Goal: Information Seeking & Learning: Learn about a topic

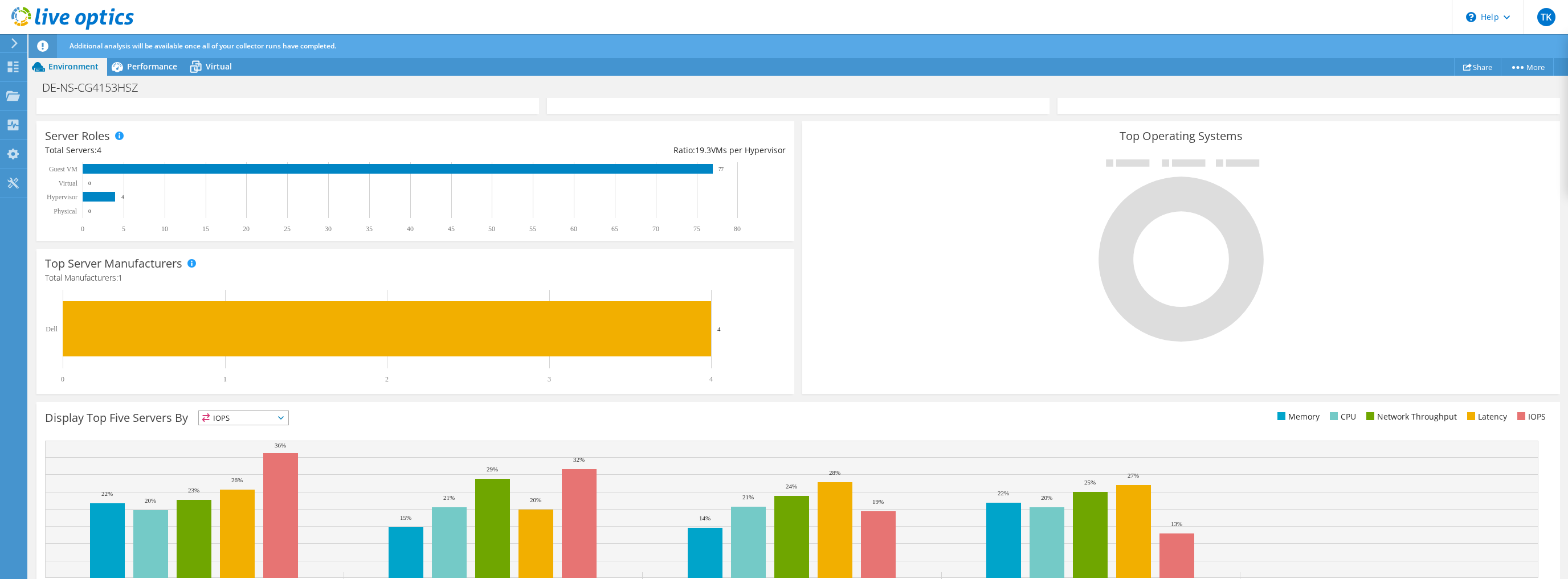
scroll to position [156, 0]
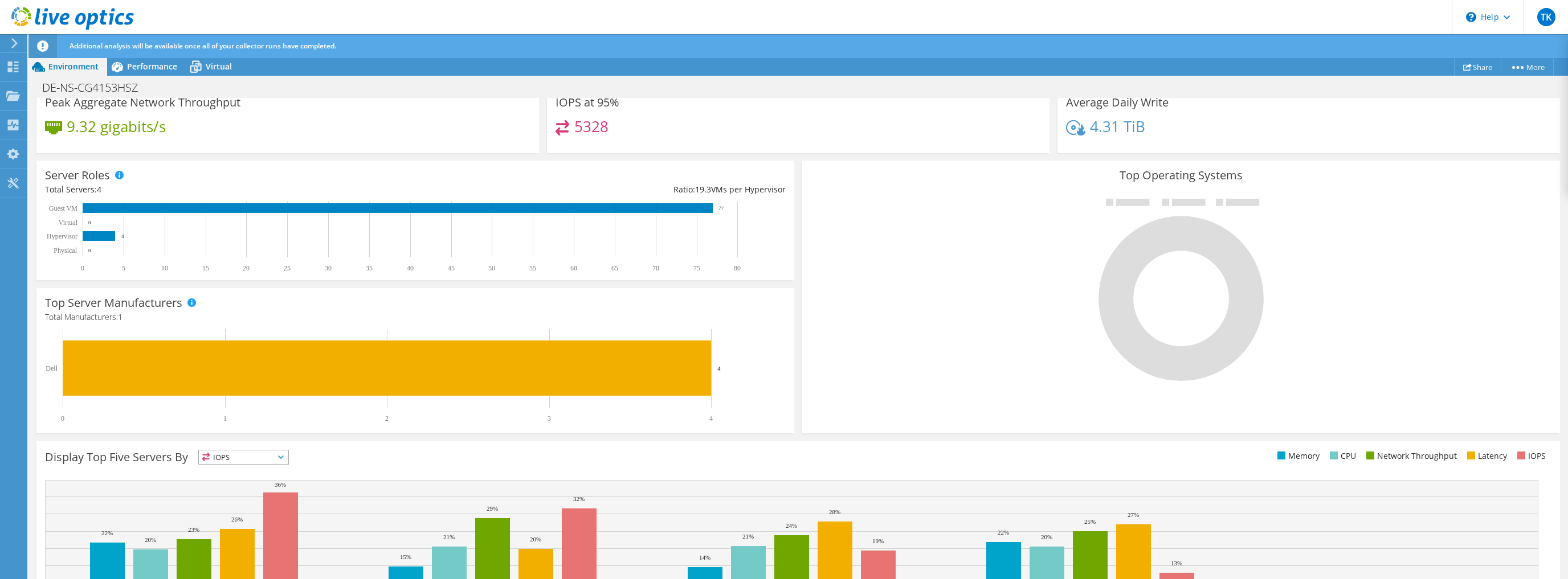
click at [466, 458] on div "Display Top Five Servers By IOPS IOPS" at bounding box center [421, 459] width 753 height 19
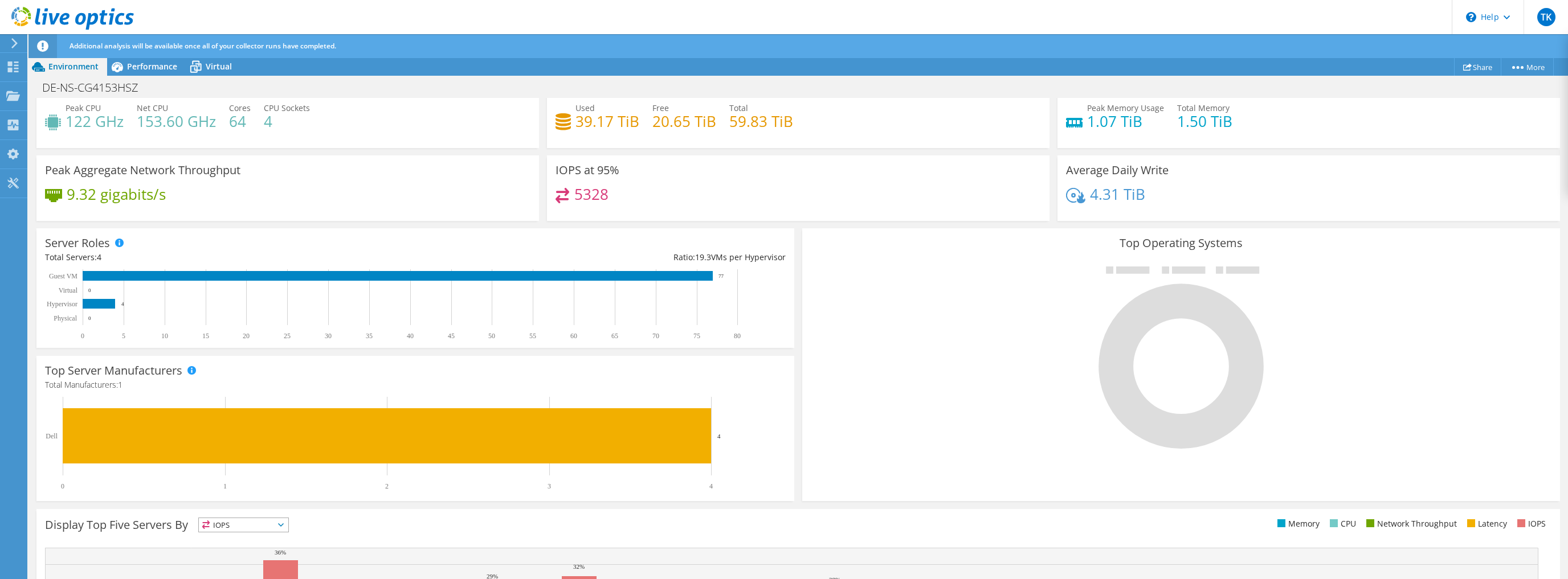
scroll to position [0, 0]
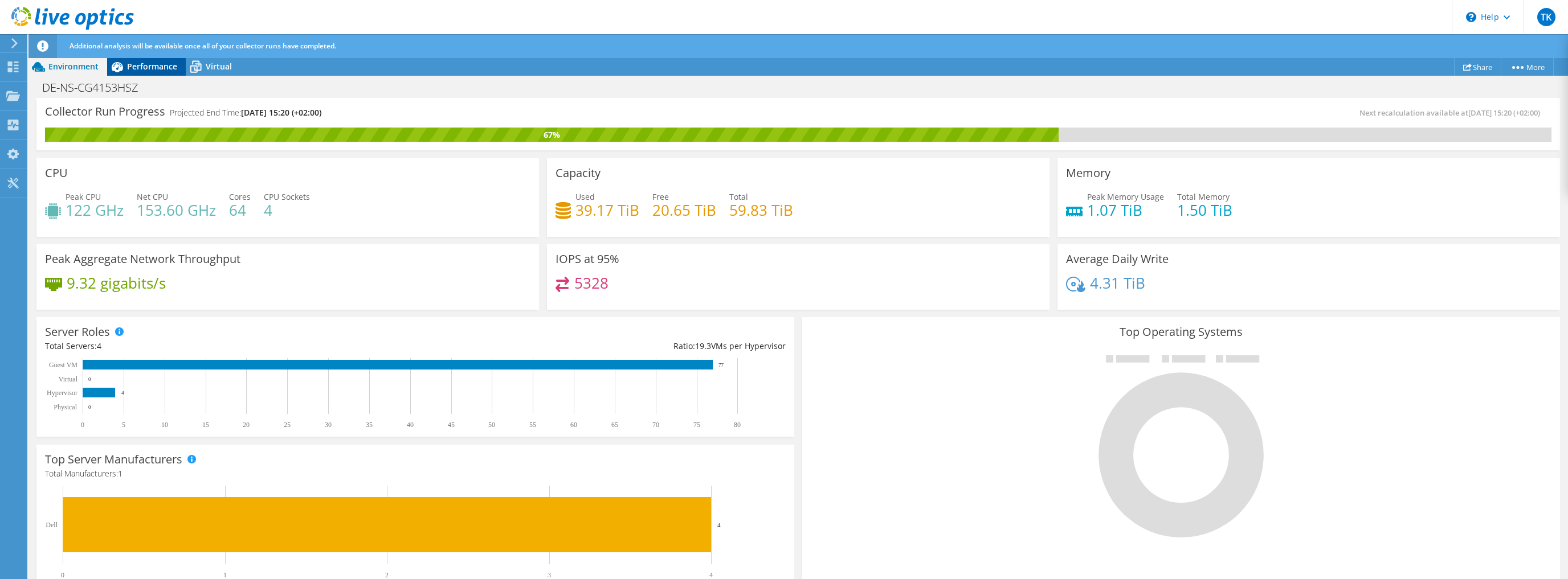
click at [146, 63] on span "Performance" at bounding box center [152, 66] width 50 height 11
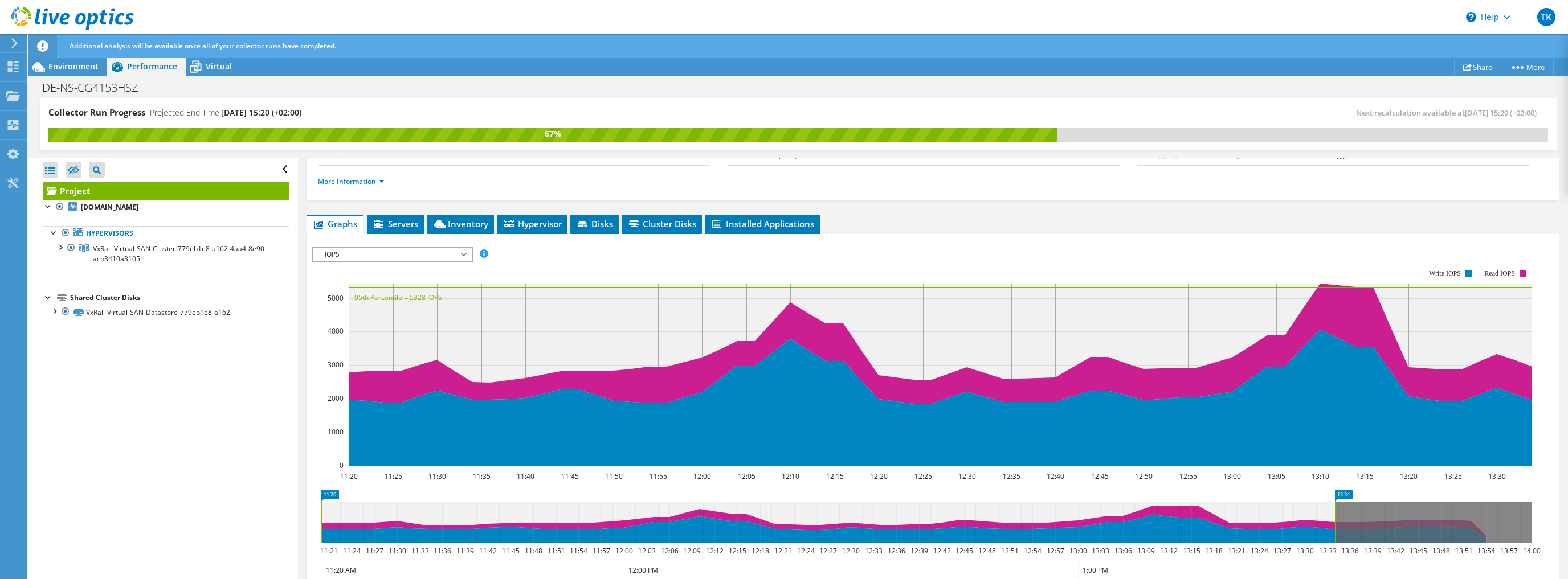
scroll to position [140, 0]
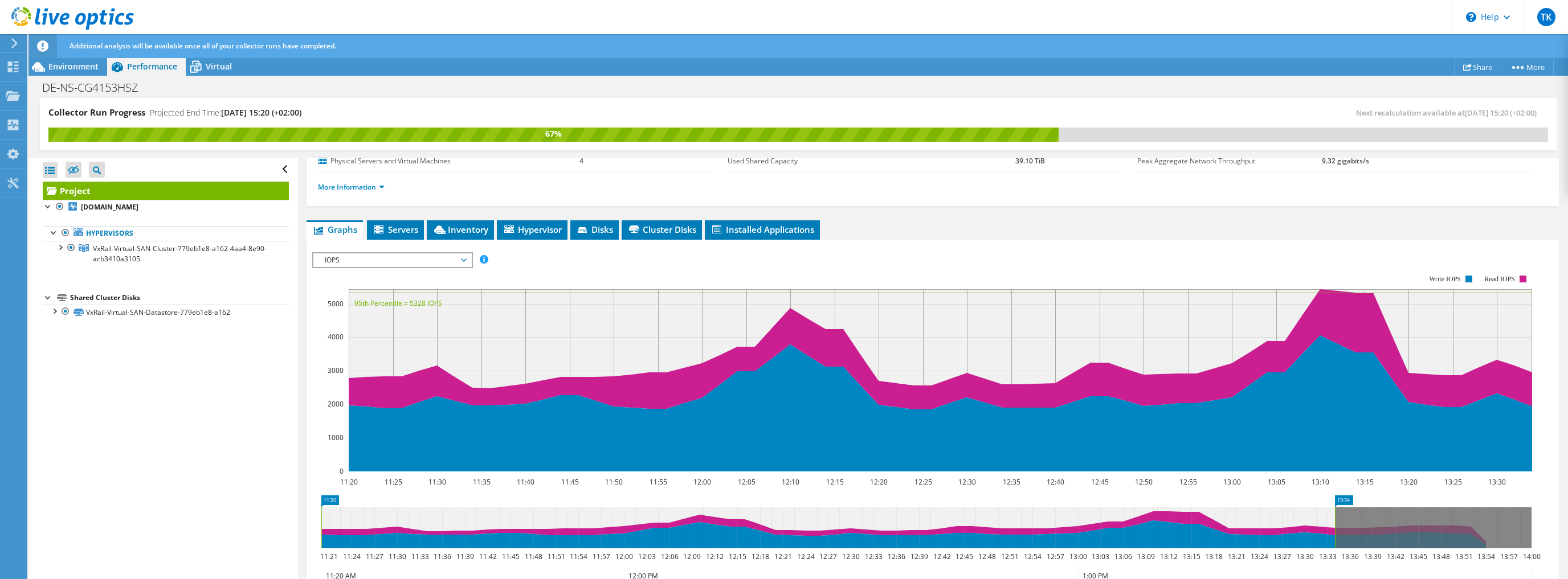
click at [312, 460] on icon "11:20 11:25 11:30 11:35 11:40 11:45 11:50 11:55 12:00 12:05 12:10 12:15 12:20 1…" at bounding box center [926, 373] width 1228 height 227
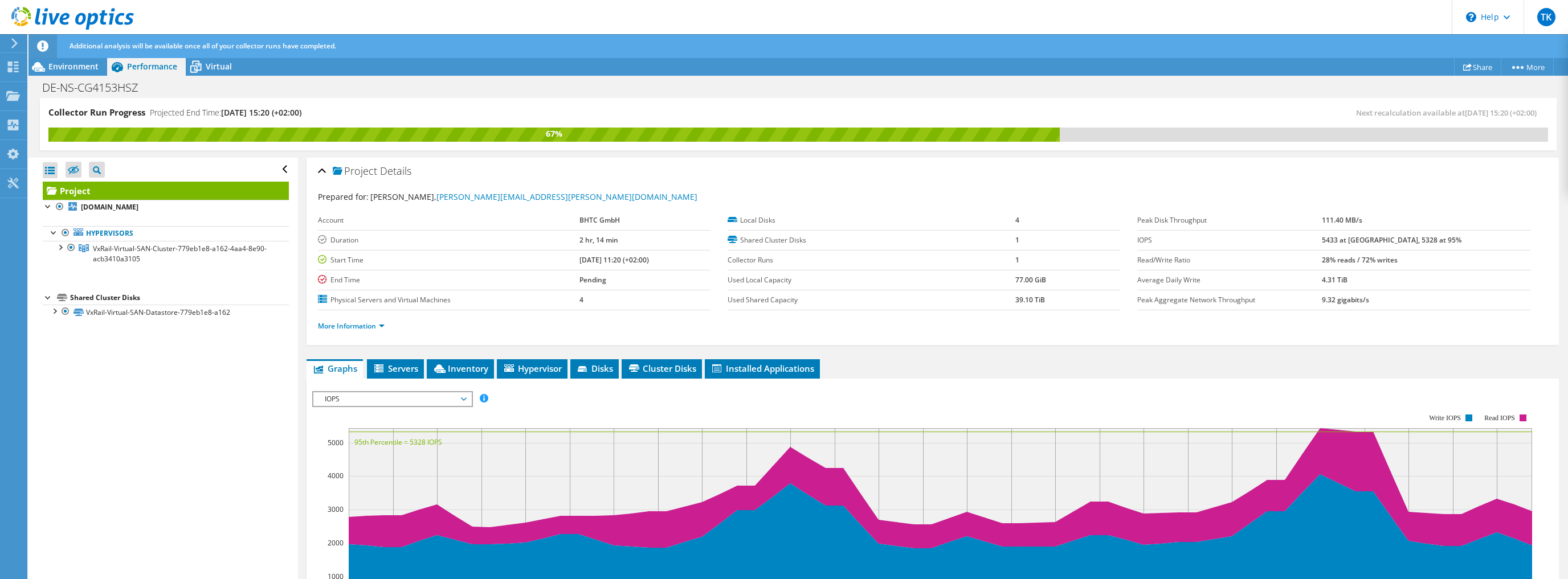
scroll to position [0, 0]
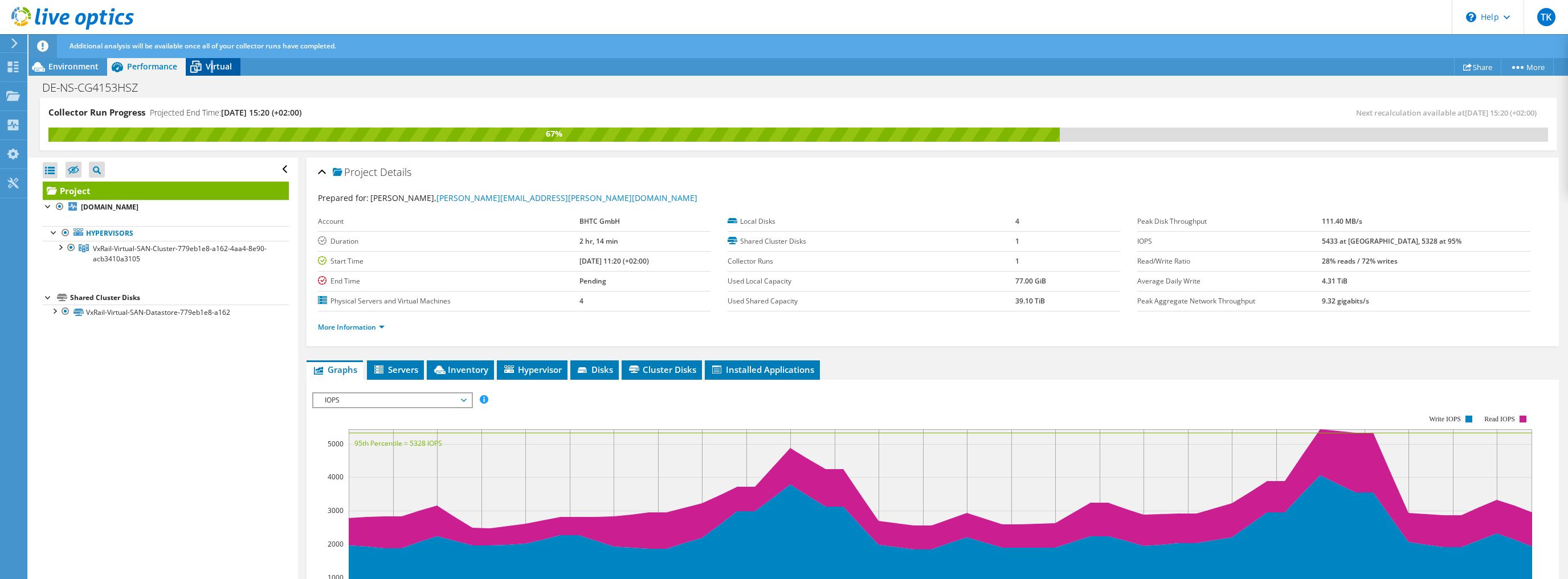
click at [211, 66] on span "Virtual" at bounding box center [219, 66] width 26 height 11
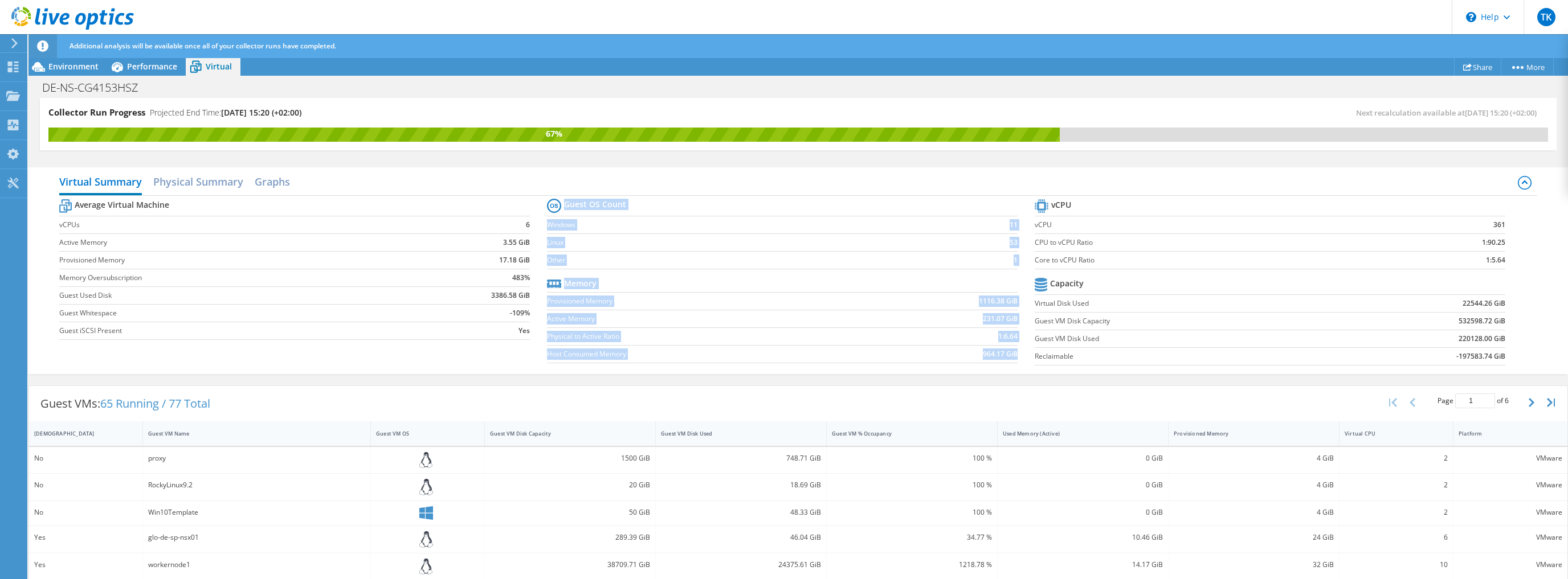
drag, startPoint x: 1499, startPoint y: 260, endPoint x: 1037, endPoint y: 236, distance: 462.6
click at [1027, 236] on div "Average Virtual Machine vCPUs 6 Active Memory 3.55 GiB Provisioned Memory 17.18…" at bounding box center [798, 283] width 1478 height 175
click at [1184, 271] on section "vCPU vCPU 361 CPU to vCPU Ratio 1:90.25 Core to vCPU Ratio 1:5.64 Capacity Virt…" at bounding box center [1278, 283] width 488 height 175
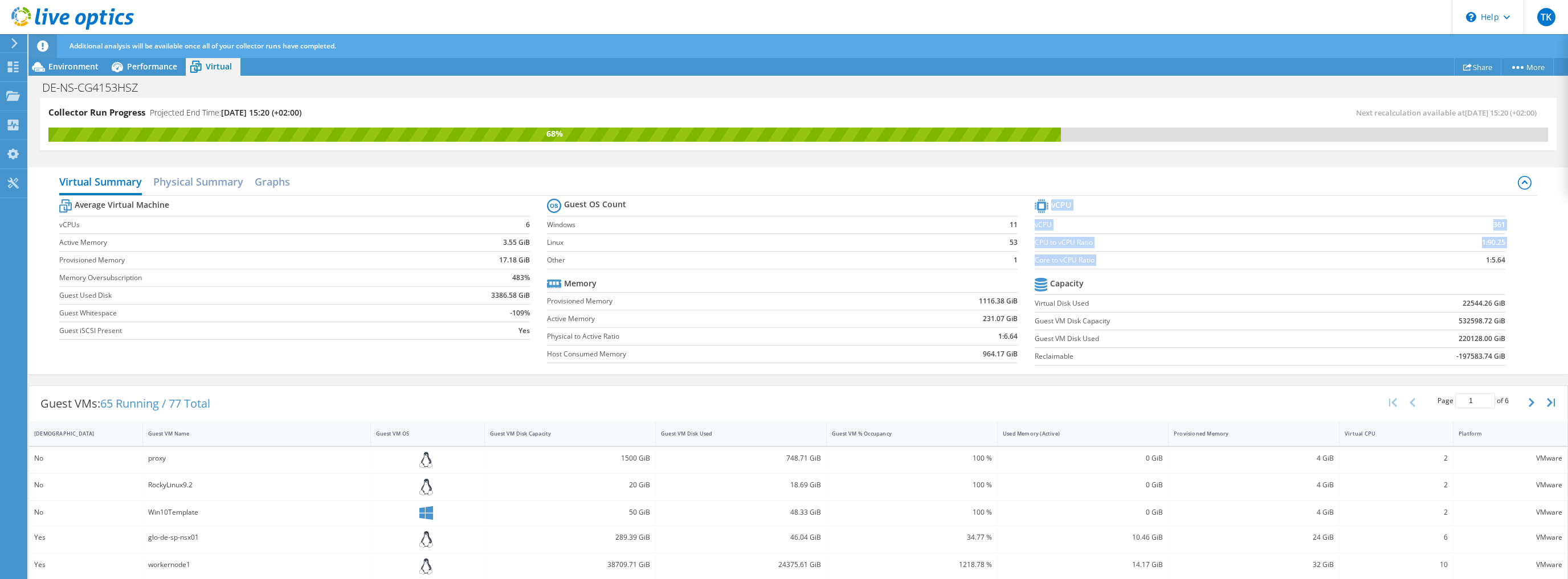
drag, startPoint x: 1478, startPoint y: 259, endPoint x: 1500, endPoint y: 260, distance: 22.0
click at [1499, 259] on section "vCPU vCPU 361 CPU to vCPU Ratio 1:90.25 Core to vCPU Ratio 1:5.64 Capacity Virt…" at bounding box center [1278, 283] width 488 height 175
click at [1505, 259] on section "vCPU vCPU 361 CPU to vCPU Ratio 1:90.25 Core to vCPU Ratio 1:5.64 Capacity Virt…" at bounding box center [1278, 283] width 488 height 175
click at [146, 63] on span "Performance" at bounding box center [152, 66] width 50 height 11
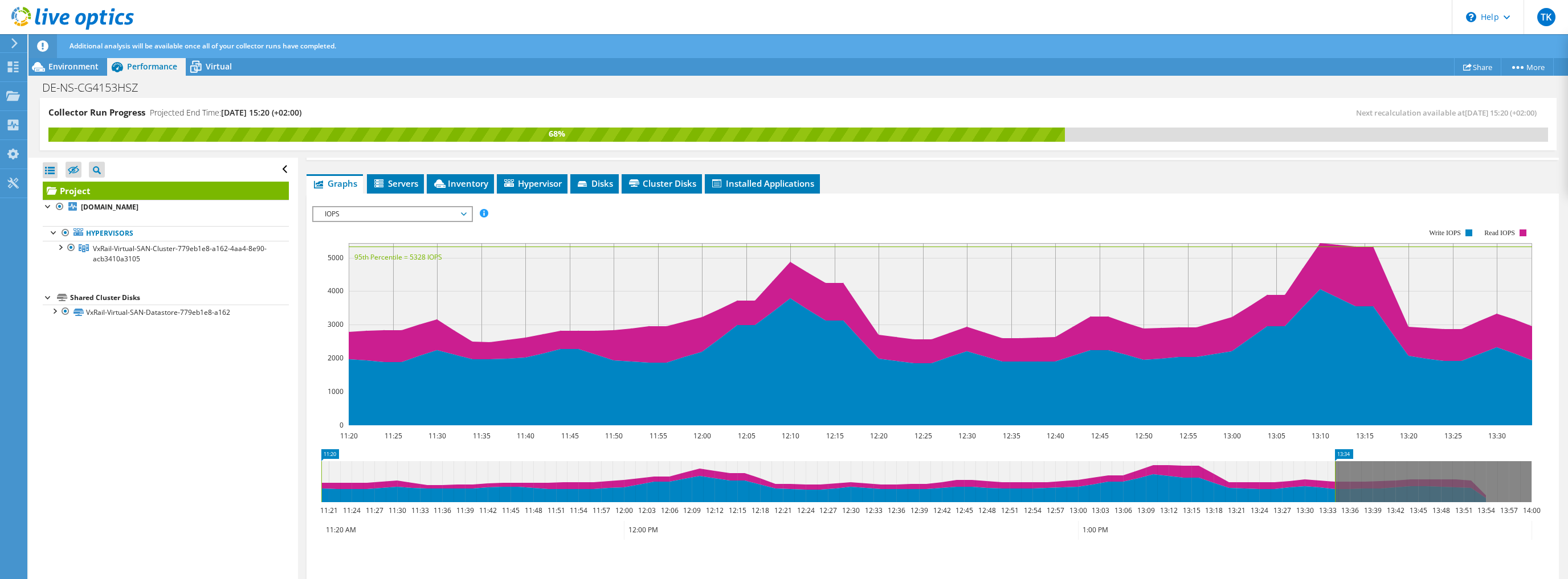
scroll to position [185, 0]
click at [449, 210] on span "IOPS" at bounding box center [392, 215] width 147 height 13
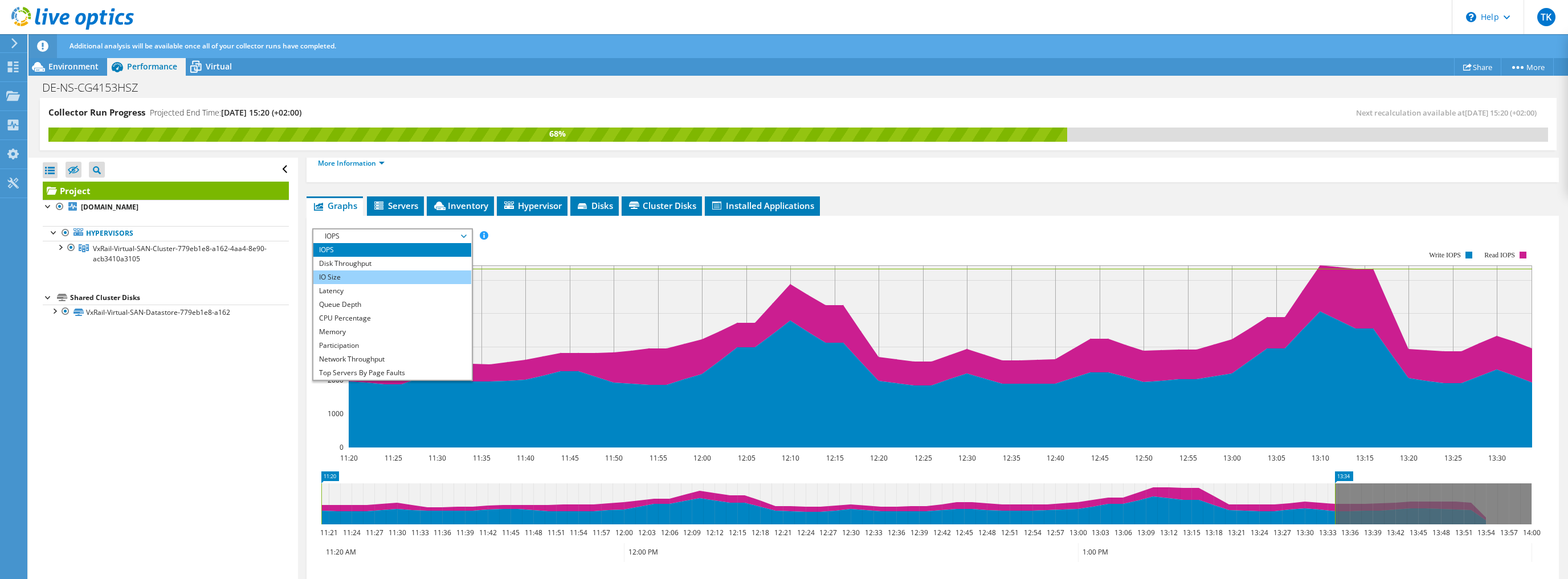
scroll to position [140, 0]
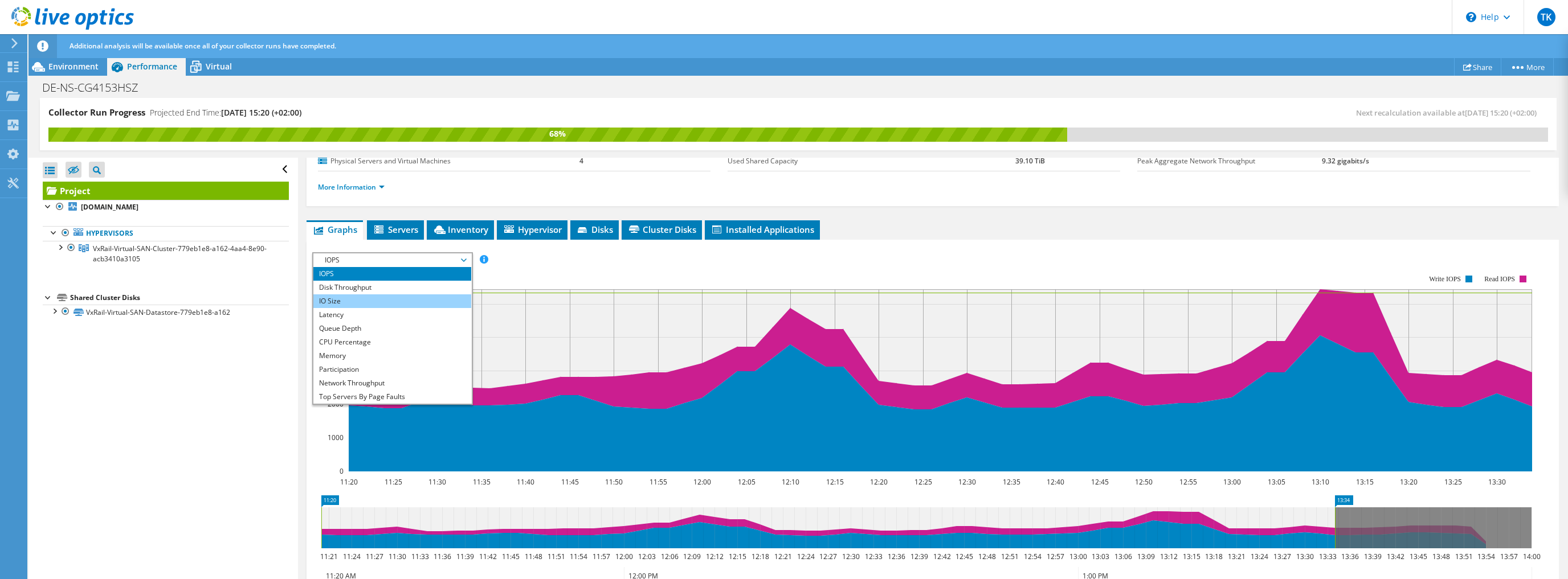
click at [379, 299] on li "IO Size" at bounding box center [392, 301] width 158 height 13
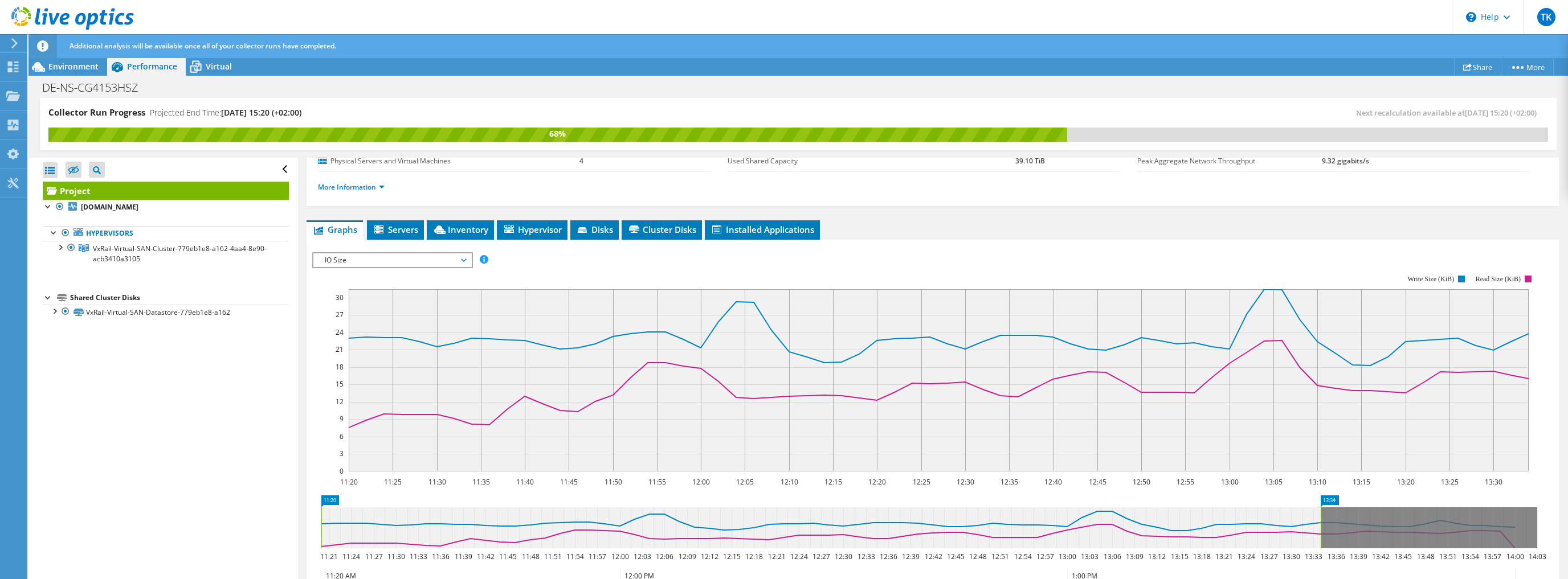
click at [320, 334] on section "Workload Concentration: 11:20 11:25 11:30 11:35 11:40 11:45 11:50 11:55 12:00 1…" at bounding box center [933, 447] width 1241 height 376
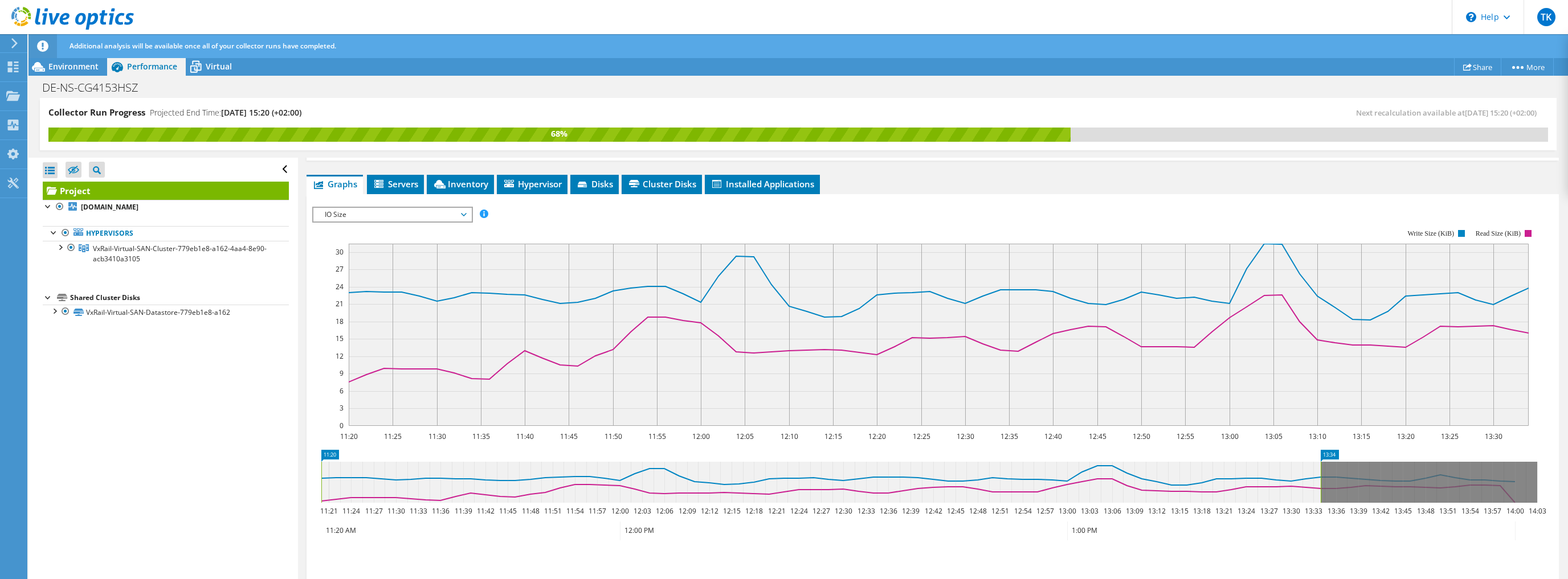
click at [367, 212] on span "IO Size" at bounding box center [392, 215] width 147 height 13
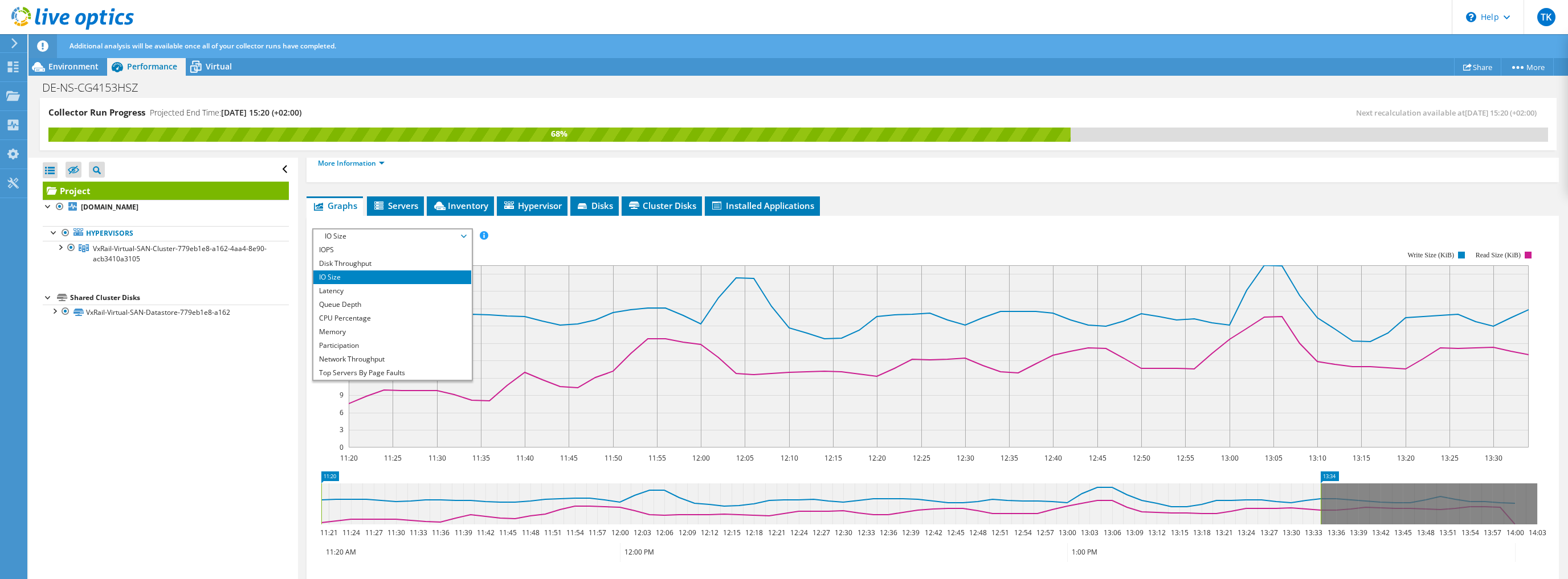
scroll to position [140, 0]
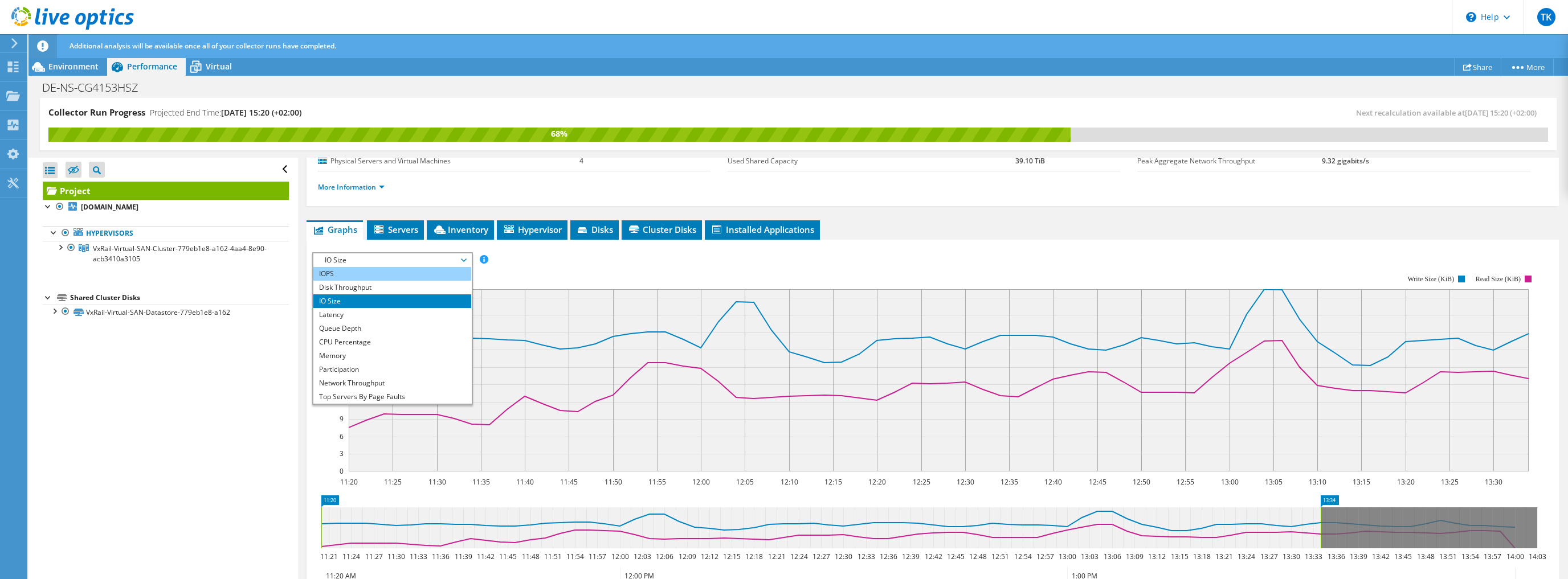
click at [333, 273] on li "IOPS" at bounding box center [392, 274] width 158 height 13
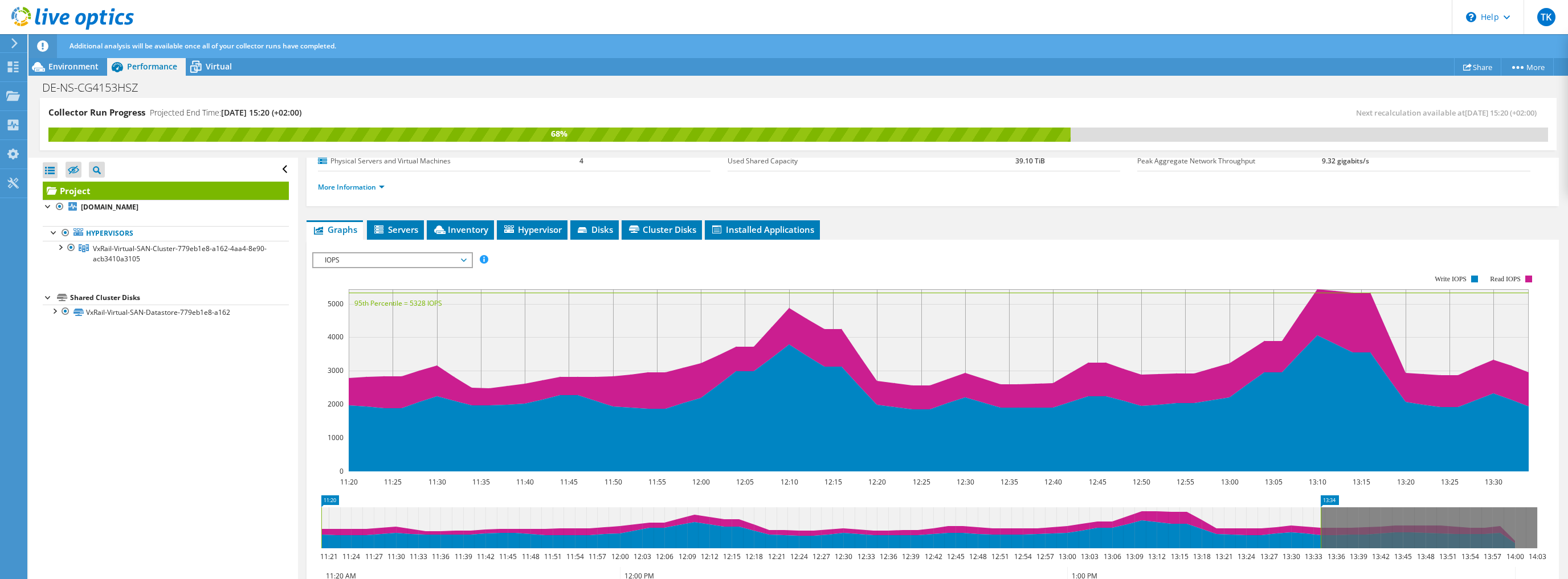
click at [315, 288] on rect at bounding box center [925, 373] width 1225 height 227
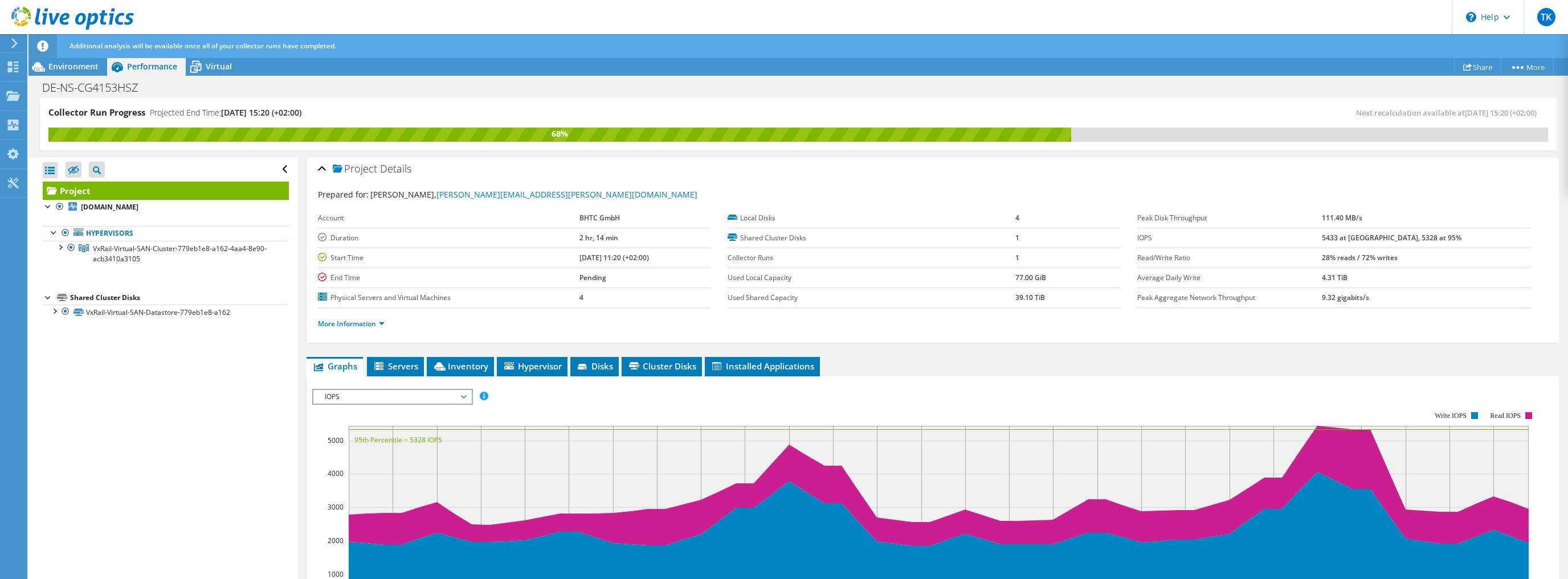
scroll to position [0, 0]
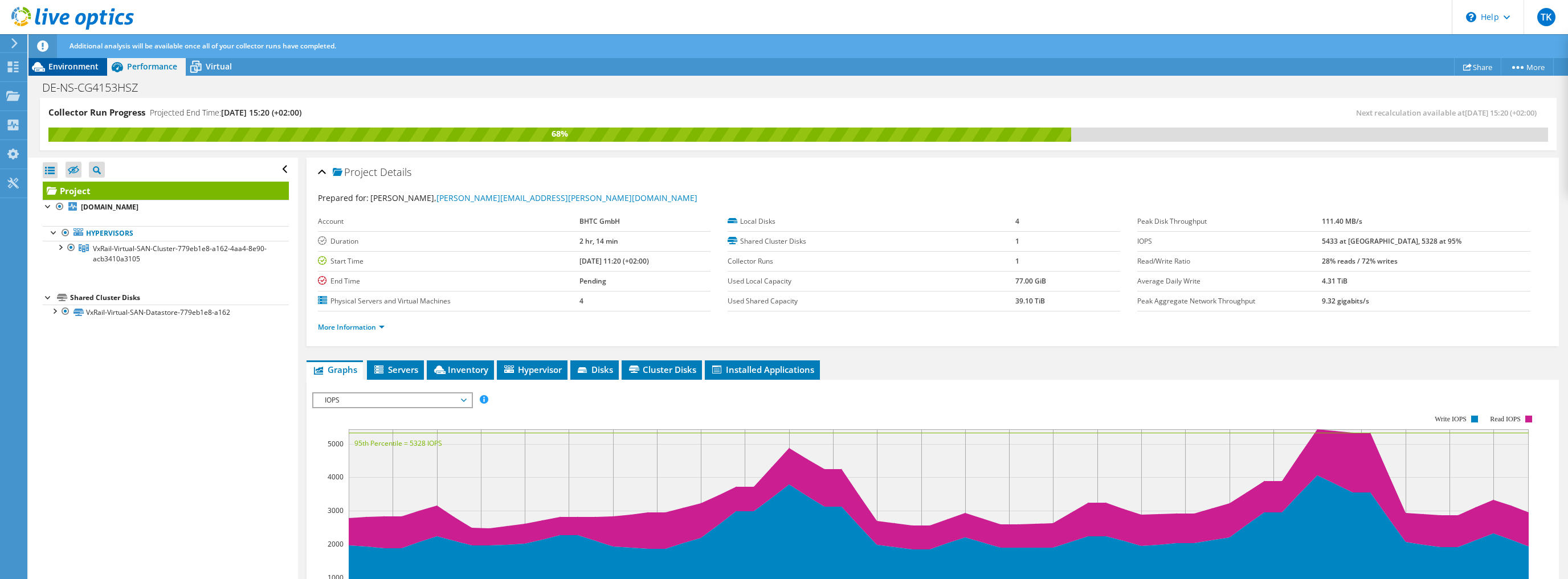
click at [82, 68] on span "Environment" at bounding box center [74, 66] width 50 height 11
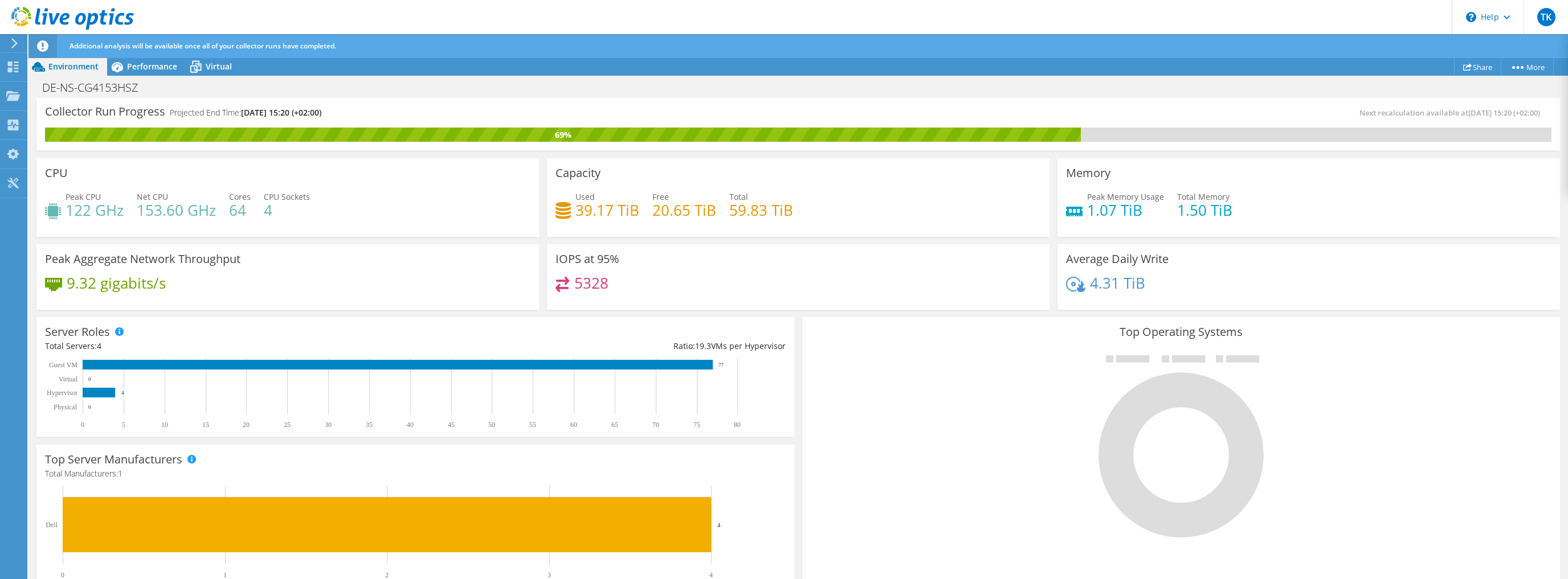
click at [390, 284] on div "9.32 gigabits/s" at bounding box center [288, 288] width 486 height 24
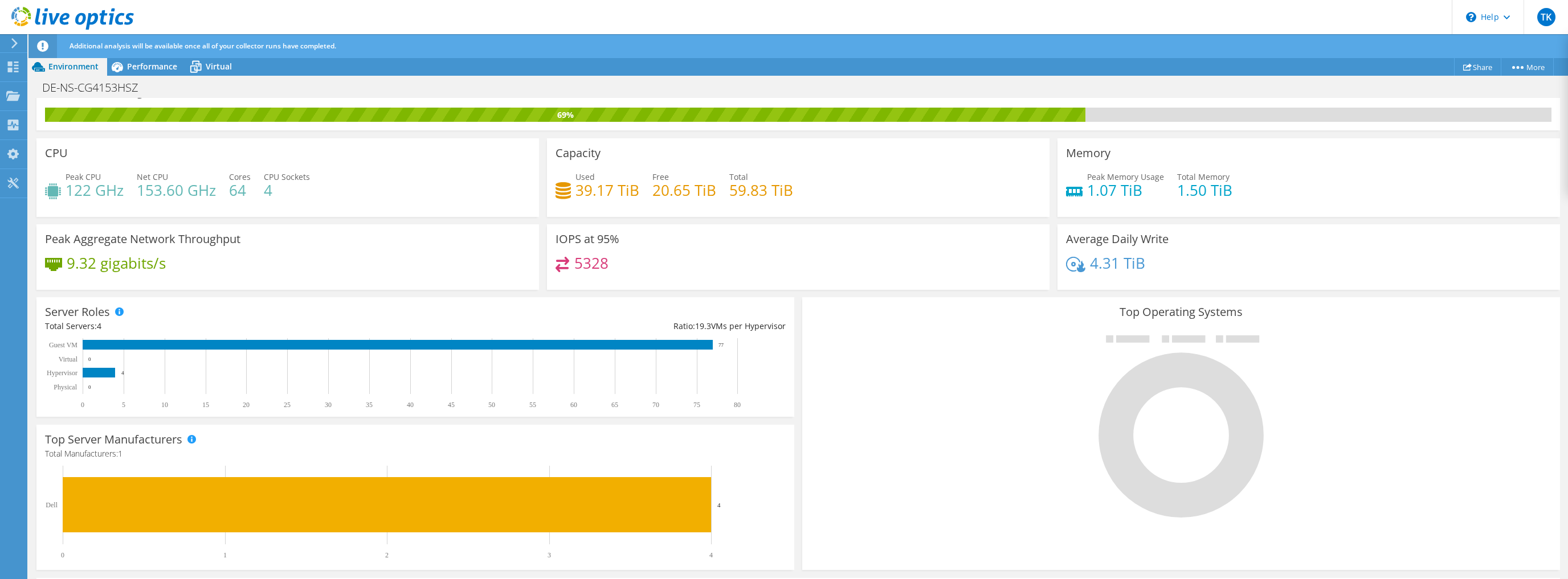
scroll to position [94, 0]
